Goal: Task Accomplishment & Management: Manage account settings

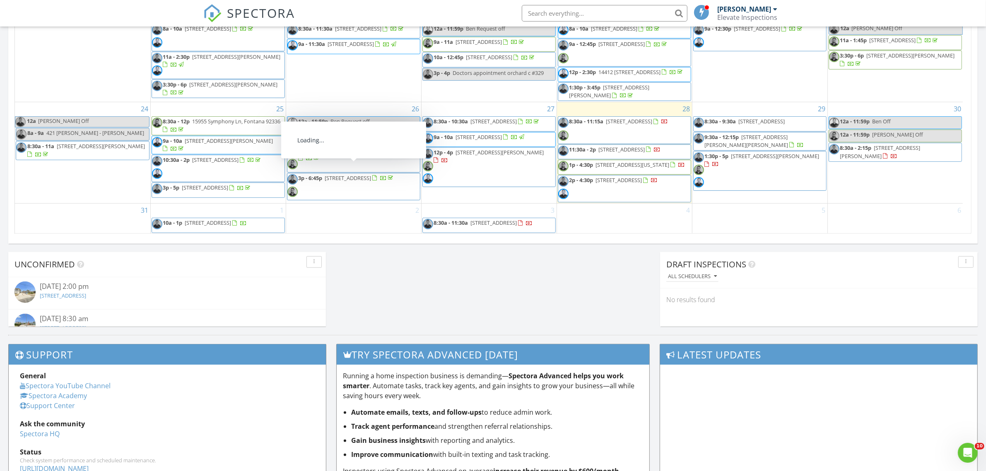
scroll to position [435, 0]
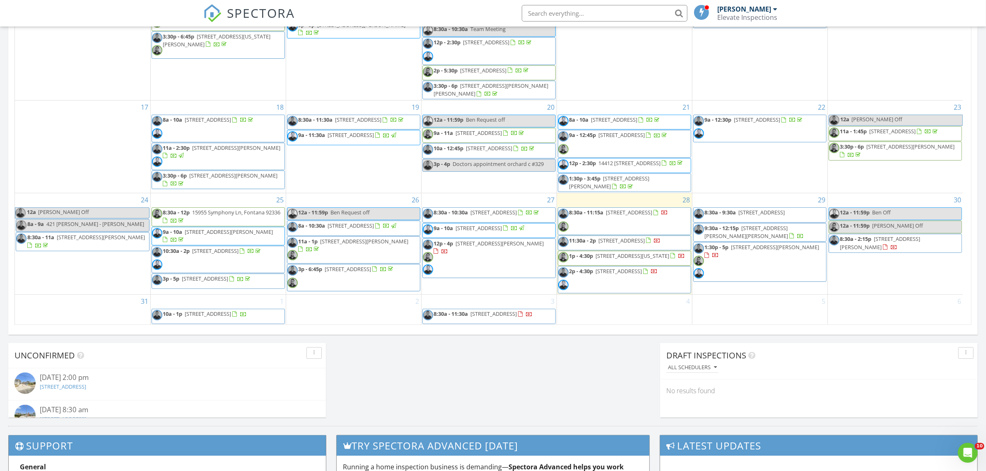
click at [524, 253] on span "12p - 4p 2028 Wallace Ave , Costa Mesa 92627" at bounding box center [489, 259] width 133 height 38
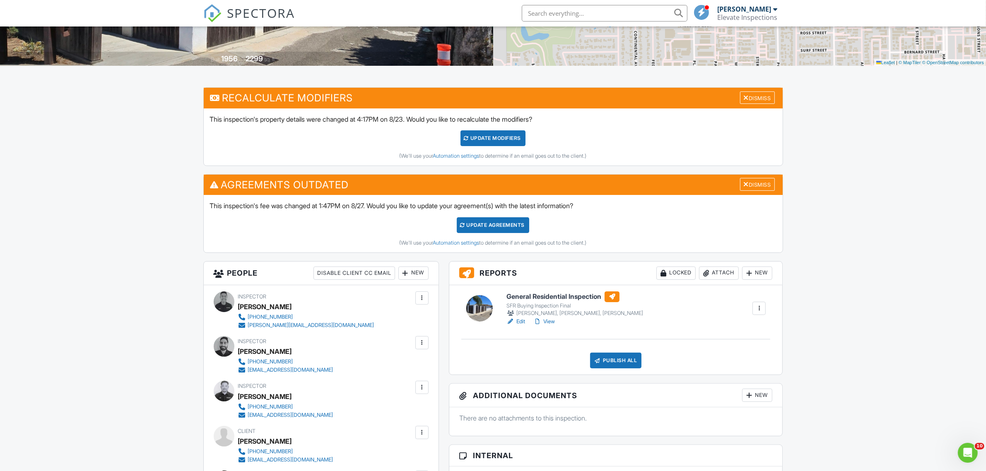
click at [547, 322] on link "View" at bounding box center [544, 322] width 22 height 8
